Goal: Obtain resource: Obtain resource

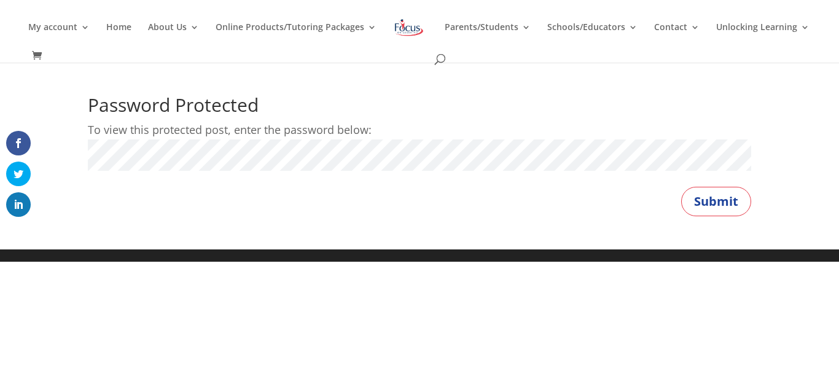
click at [681, 187] on button "Submit" at bounding box center [716, 201] width 70 height 29
click at [726, 206] on button "Submit" at bounding box center [716, 201] width 70 height 29
click at [725, 190] on button "Submit" at bounding box center [716, 201] width 70 height 29
click at [718, 192] on button "Submit" at bounding box center [716, 201] width 70 height 29
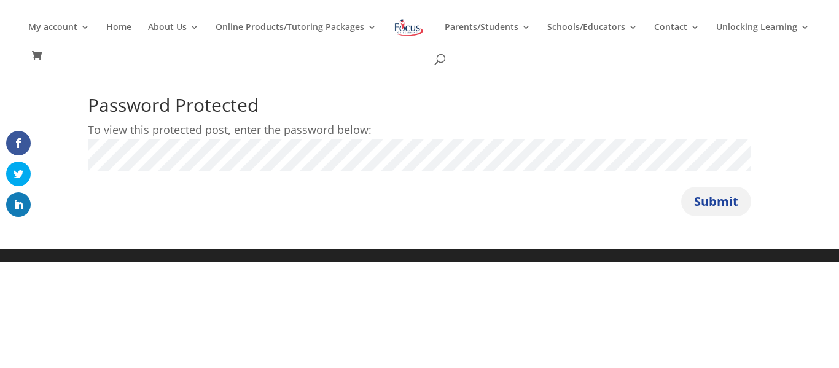
click at [720, 198] on button "Submit" at bounding box center [716, 201] width 70 height 29
click at [707, 204] on button "Submit" at bounding box center [716, 201] width 70 height 29
click at [721, 196] on button "Submit" at bounding box center [716, 201] width 70 height 29
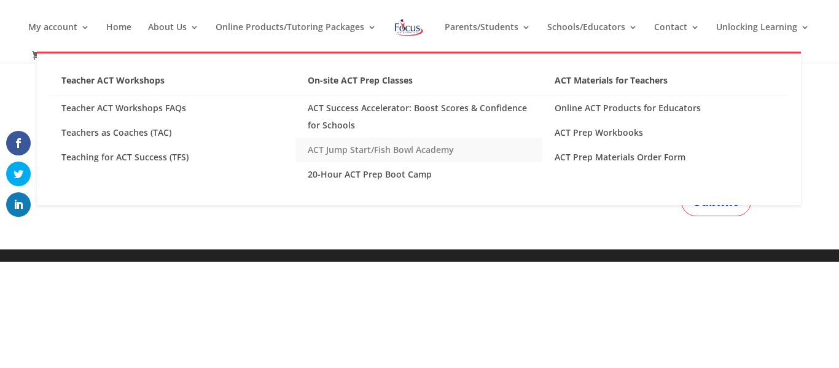
click at [307, 149] on link "ACT Jump Start/Fish Bowl Academy" at bounding box center [418, 150] width 246 height 25
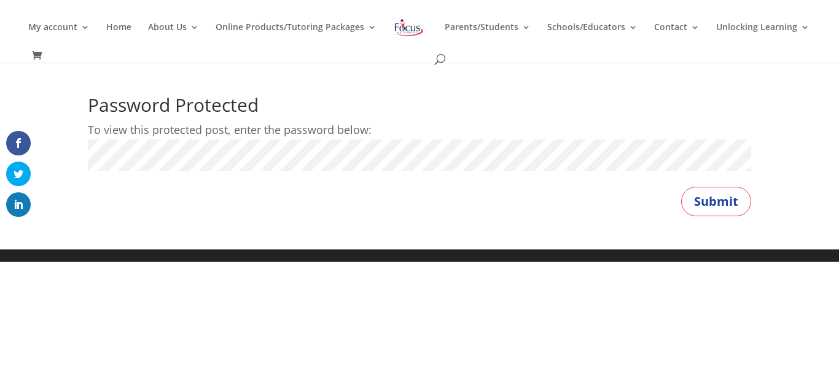
click at [681, 187] on button "Submit" at bounding box center [716, 201] width 70 height 29
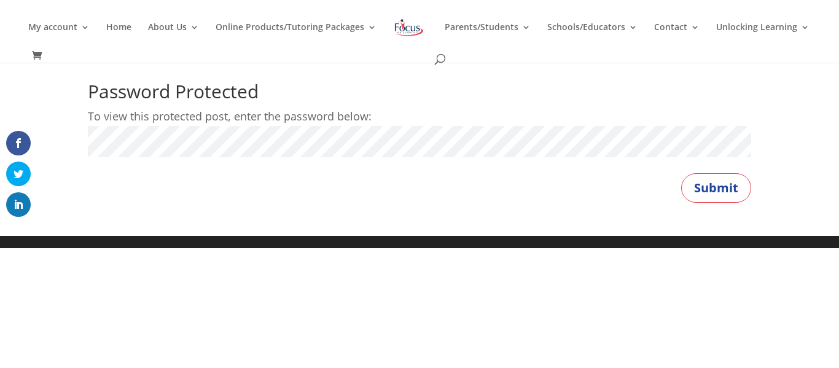
click at [297, 158] on p "Password:" at bounding box center [419, 147] width 663 height 42
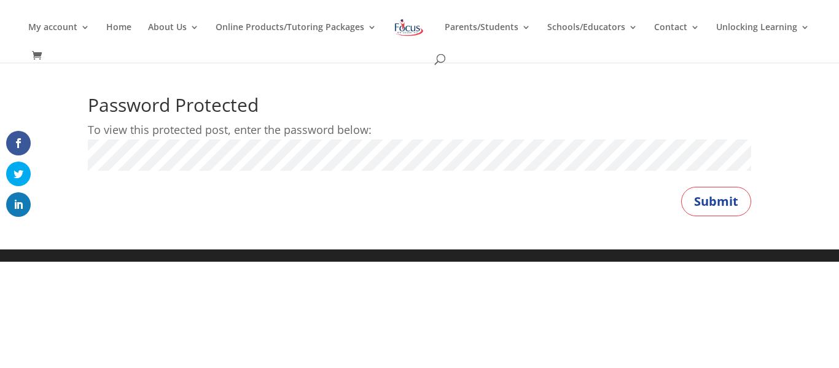
click at [681, 187] on button "Submit" at bounding box center [716, 201] width 70 height 29
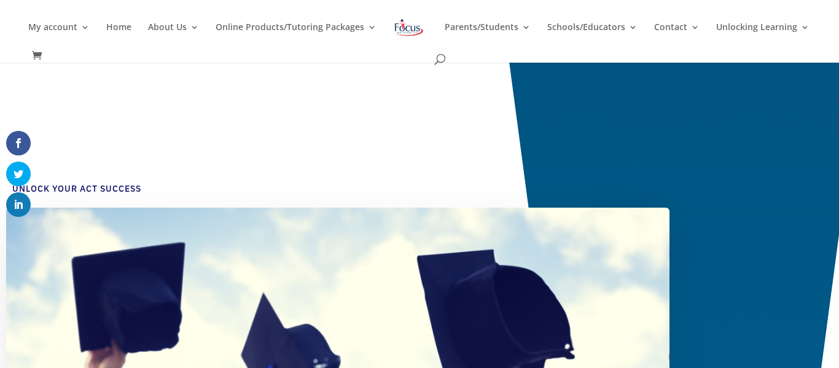
drag, startPoint x: 567, startPoint y: 138, endPoint x: 593, endPoint y: 140, distance: 25.9
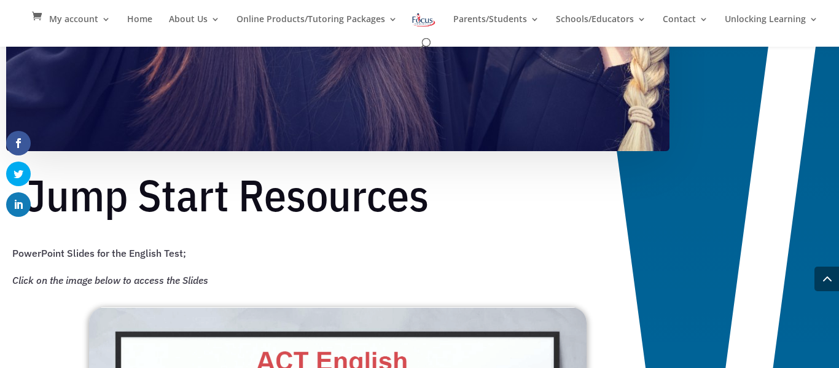
scroll to position [0, 0]
